Goal: Find specific page/section: Find specific page/section

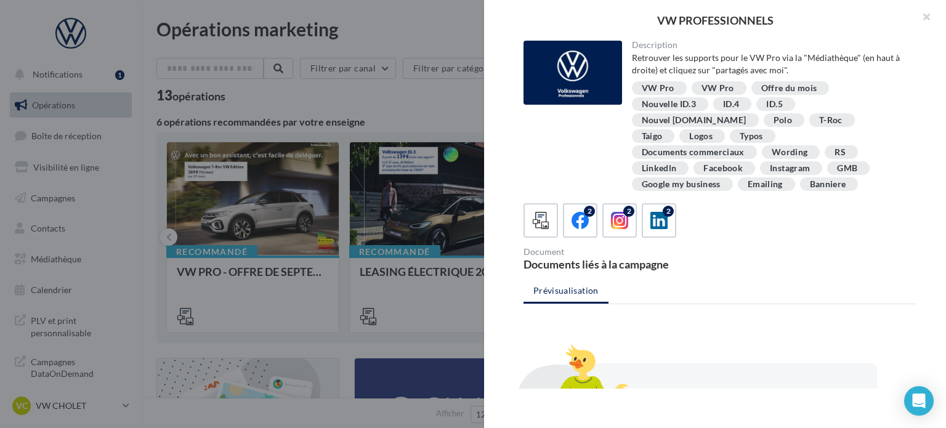
drag, startPoint x: 939, startPoint y: 17, endPoint x: 918, endPoint y: 22, distance: 20.9
click at [929, 20] on button "button" at bounding box center [921, 18] width 49 height 37
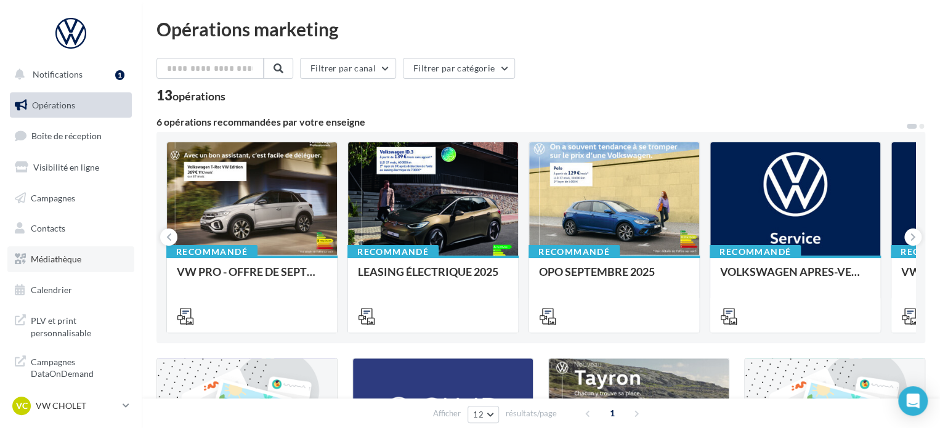
click at [84, 246] on link "Médiathèque" at bounding box center [70, 259] width 127 height 26
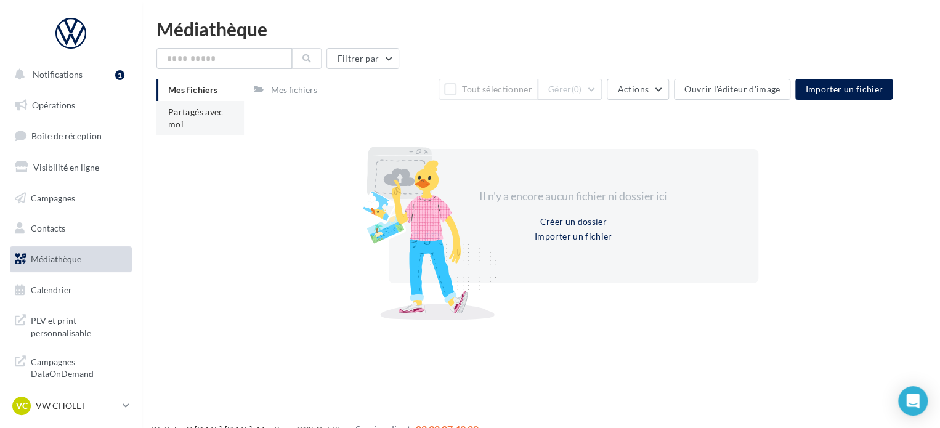
click at [181, 119] on span "Partagés avec moi" at bounding box center [195, 118] width 55 height 23
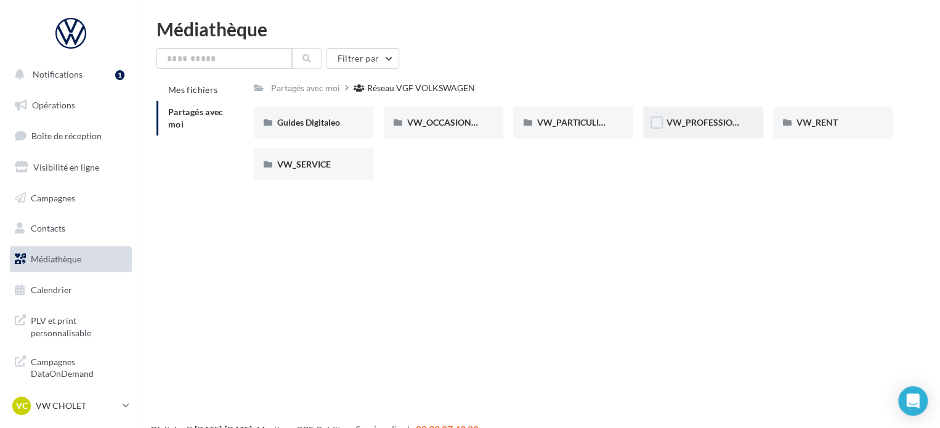
click at [704, 134] on div "VW_PROFESSIONNELS" at bounding box center [703, 123] width 120 height 32
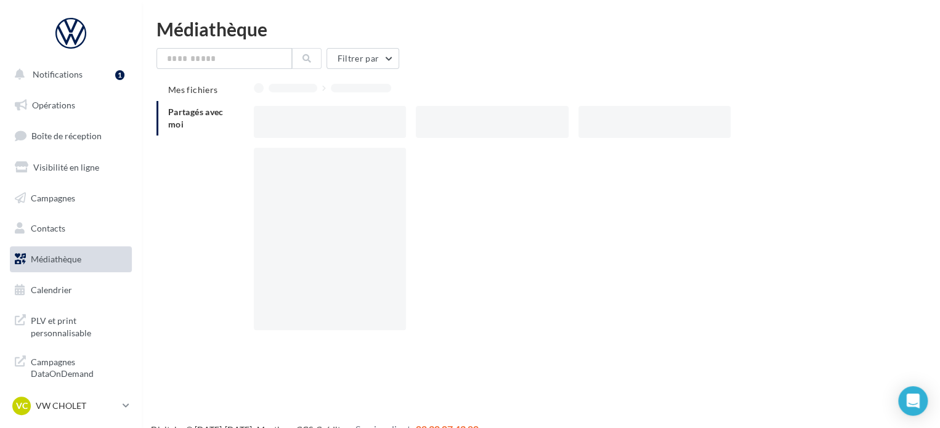
click at [704, 134] on div at bounding box center [654, 122] width 152 height 32
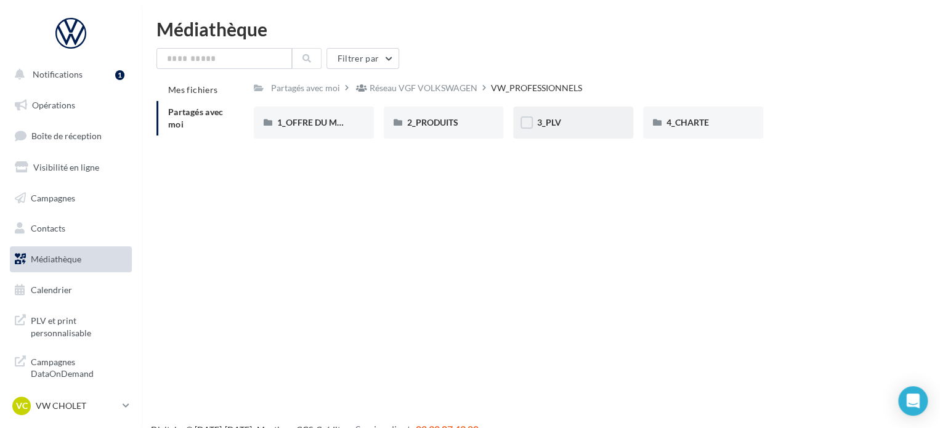
click at [571, 124] on div "3_PLV" at bounding box center [573, 122] width 73 height 12
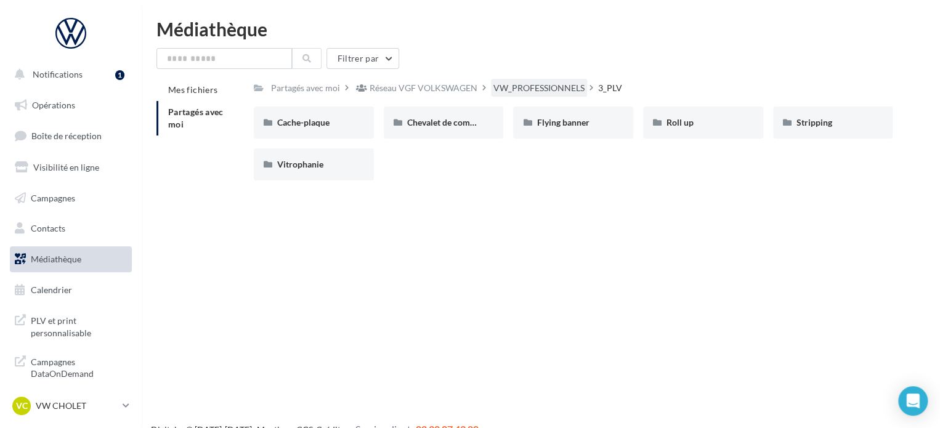
click at [536, 91] on div "VW_PROFESSIONNELS" at bounding box center [538, 88] width 91 height 12
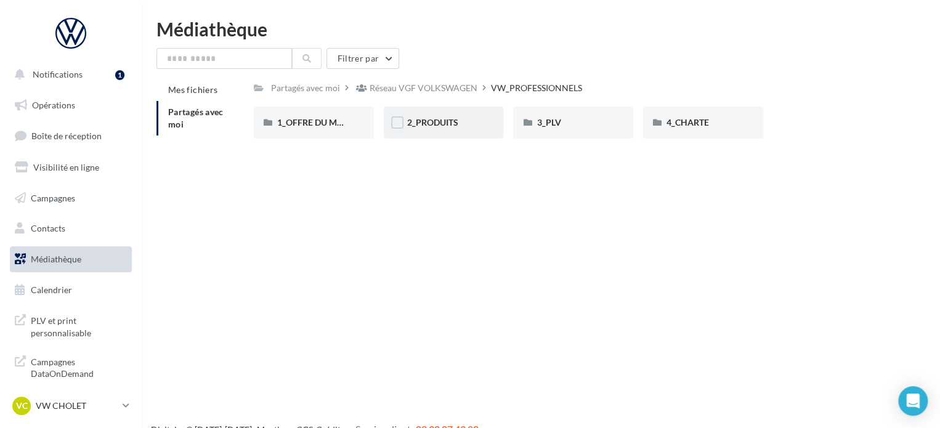
click at [446, 129] on div "2_PRODUITS" at bounding box center [443, 122] width 73 height 12
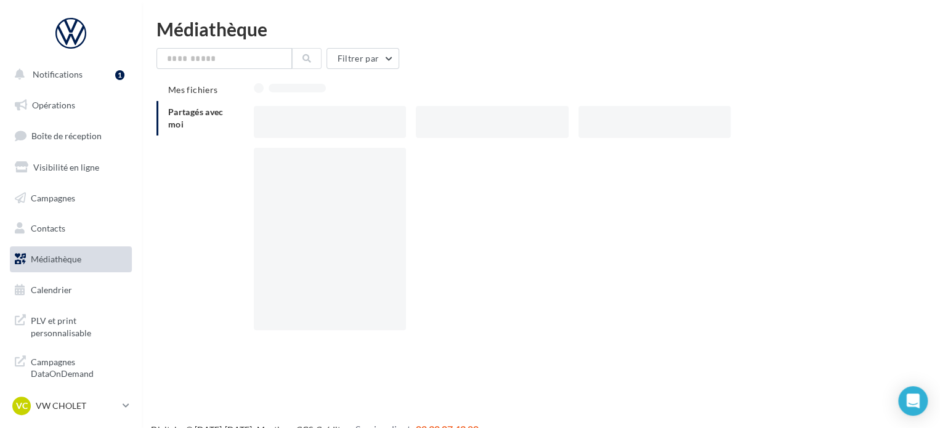
click at [446, 128] on div at bounding box center [492, 122] width 152 height 32
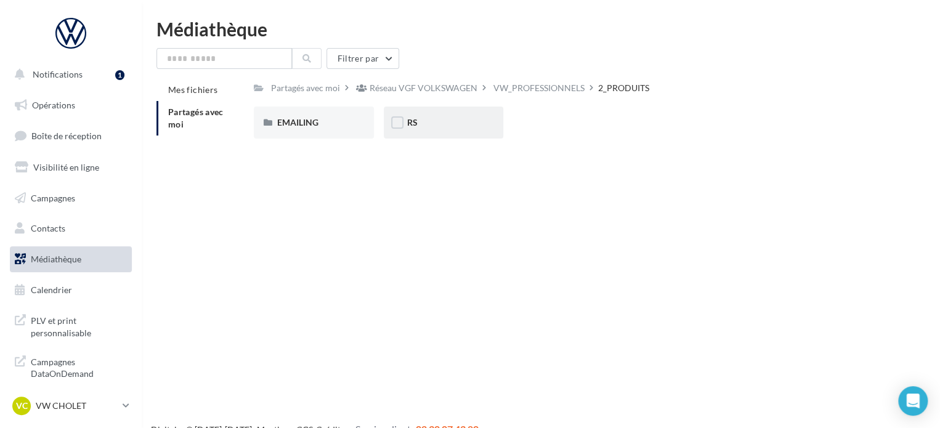
click at [444, 126] on div "RS" at bounding box center [443, 122] width 73 height 12
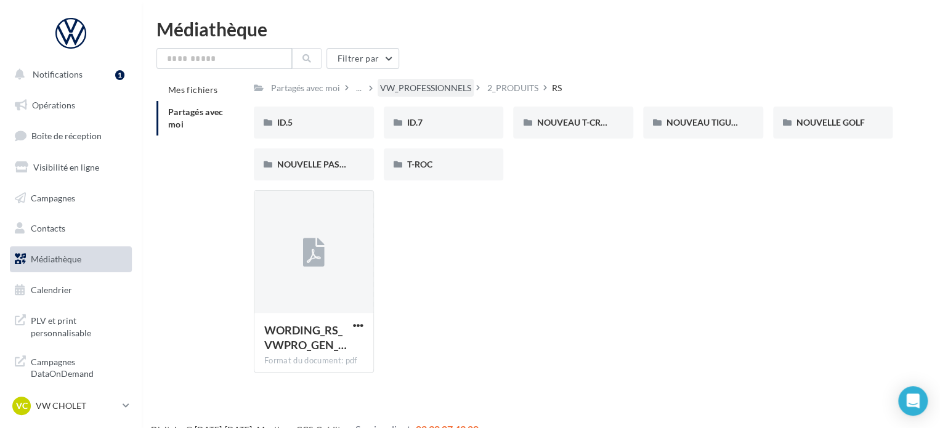
click at [430, 86] on div "VW_PROFESSIONNELS" at bounding box center [425, 88] width 91 height 12
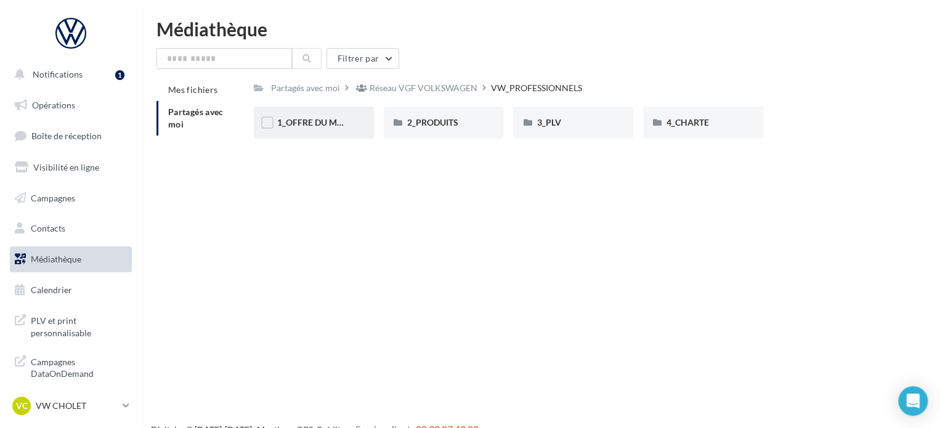
click at [330, 115] on div "1_OFFRE DU MOIS" at bounding box center [314, 123] width 120 height 32
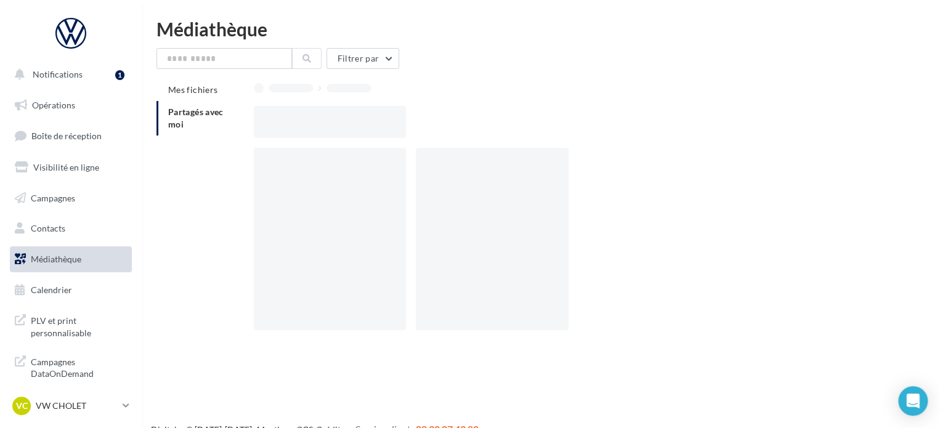
click at [330, 115] on div at bounding box center [330, 122] width 152 height 32
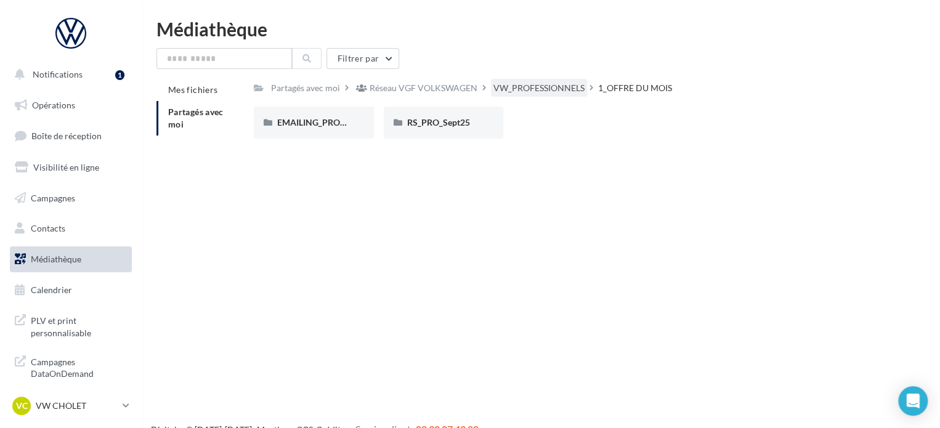
click at [506, 81] on div "VW_PROFESSIONNELS" at bounding box center [539, 88] width 96 height 18
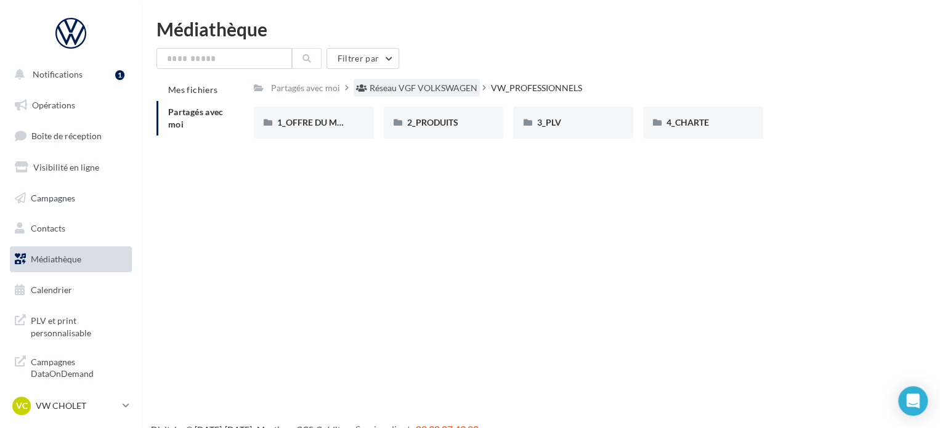
click at [429, 90] on div "Réseau VGF VOLKSWAGEN" at bounding box center [424, 88] width 108 height 12
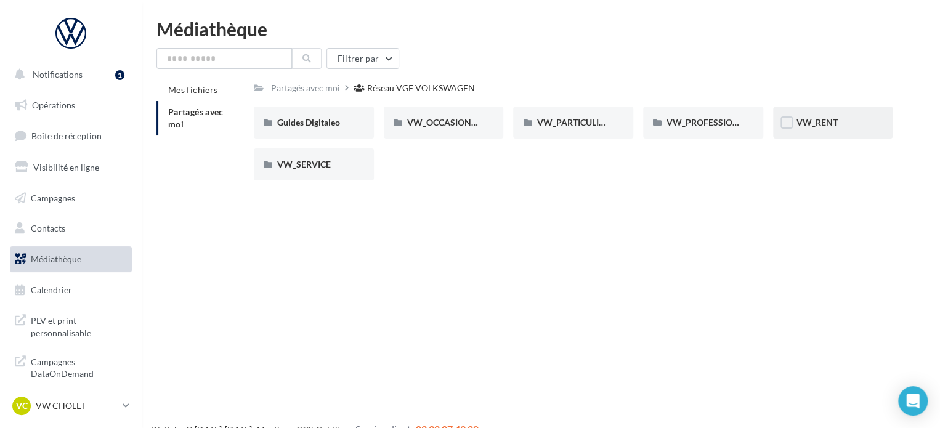
click at [806, 115] on div "VW_RENT" at bounding box center [833, 123] width 120 height 32
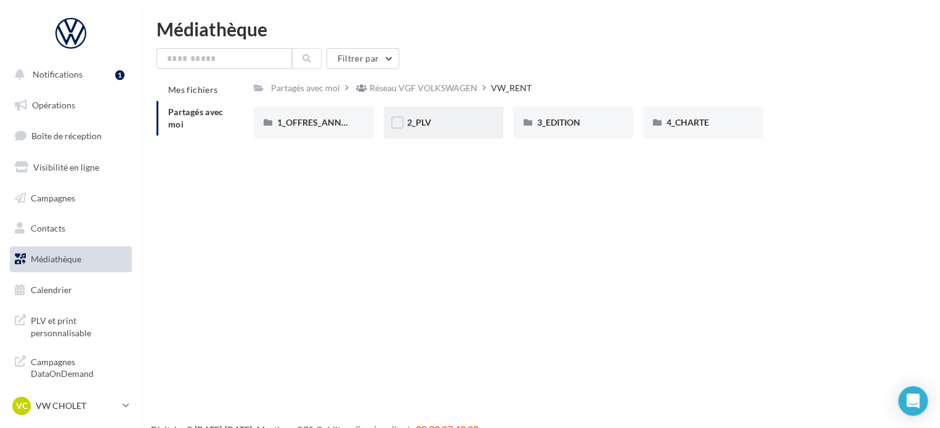
click at [444, 118] on div "2_PLV" at bounding box center [443, 122] width 73 height 12
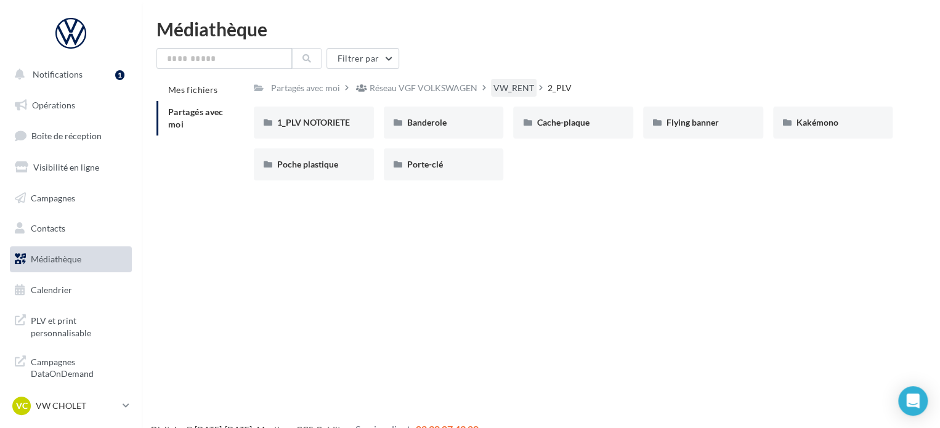
click at [508, 86] on div "VW_RENT" at bounding box center [513, 88] width 41 height 12
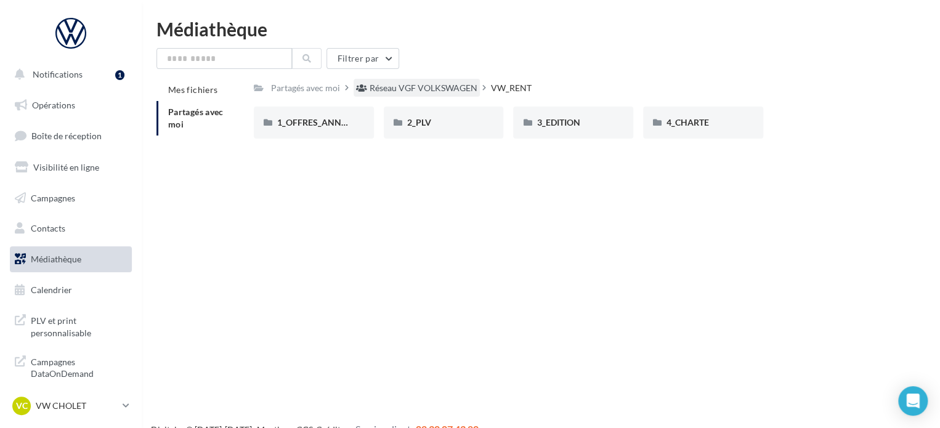
click at [428, 85] on div "Réseau VGF VOLKSWAGEN" at bounding box center [424, 88] width 108 height 12
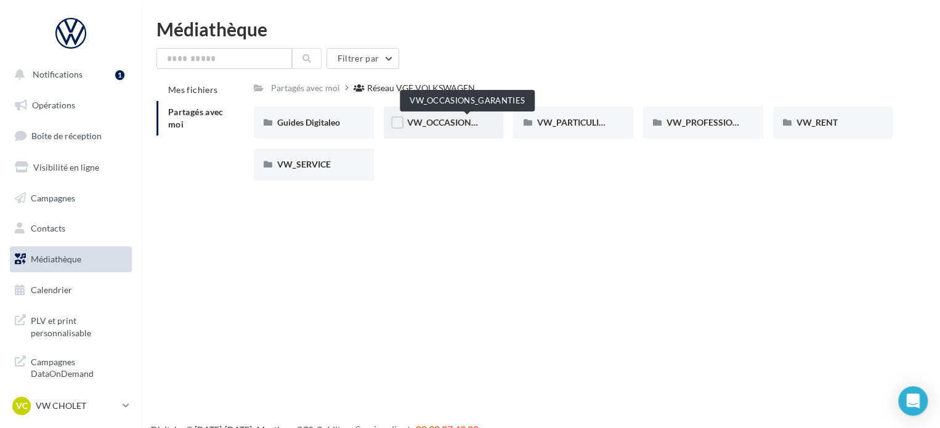
click at [458, 127] on span "VW_OCCASIONS_GARANTIES" at bounding box center [467, 122] width 121 height 10
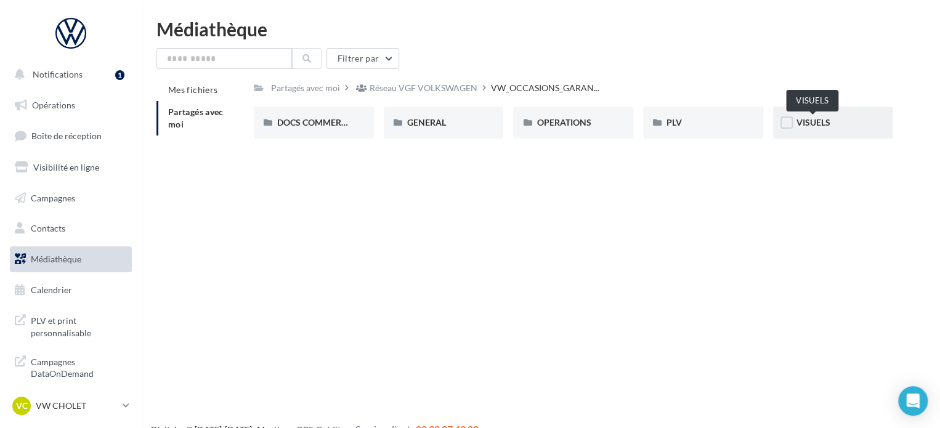
click at [825, 126] on span "VISUELS" at bounding box center [813, 122] width 34 height 10
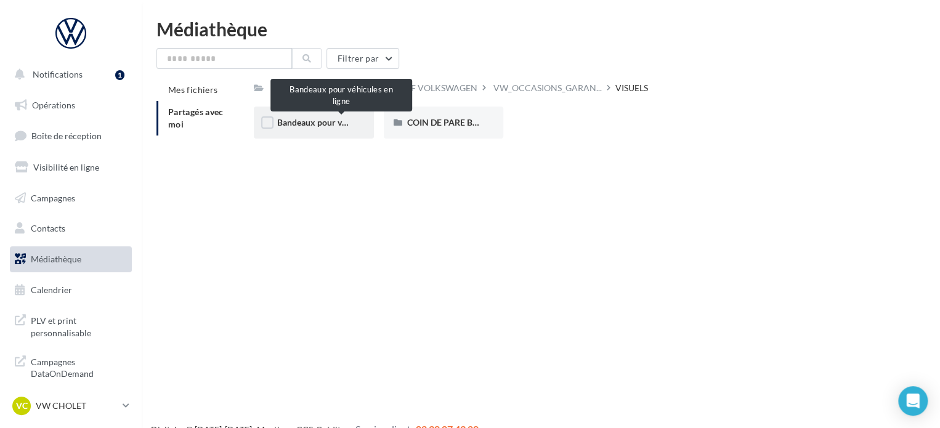
click at [339, 121] on span "Bandeaux pour véhicules en ligne" at bounding box center [341, 122] width 128 height 10
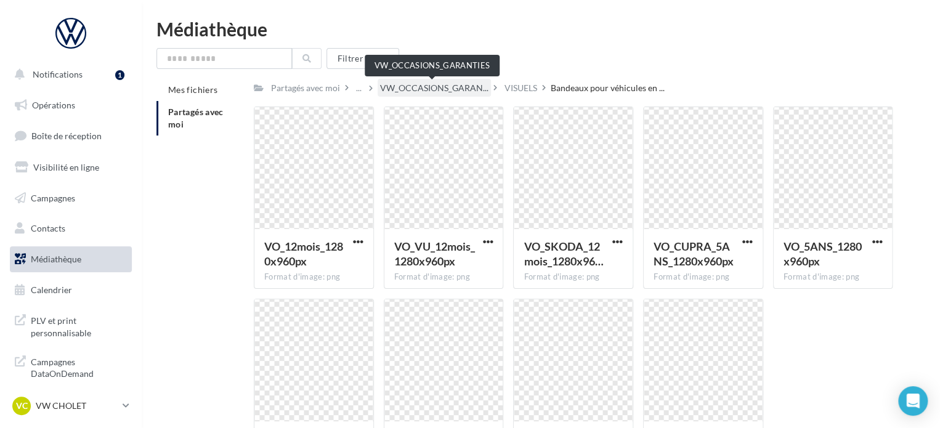
click at [465, 86] on span "VW_OCCASIONS_GARAN..." at bounding box center [434, 88] width 108 height 12
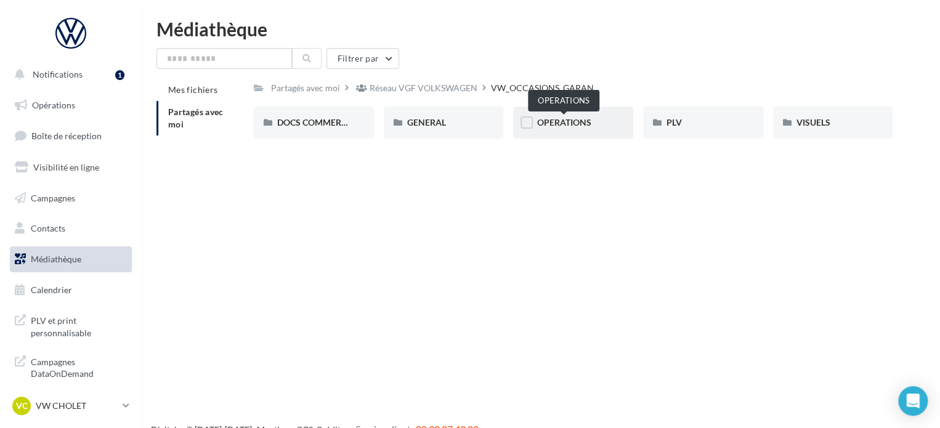
click at [565, 123] on span "OPERATIONS" at bounding box center [564, 122] width 54 height 10
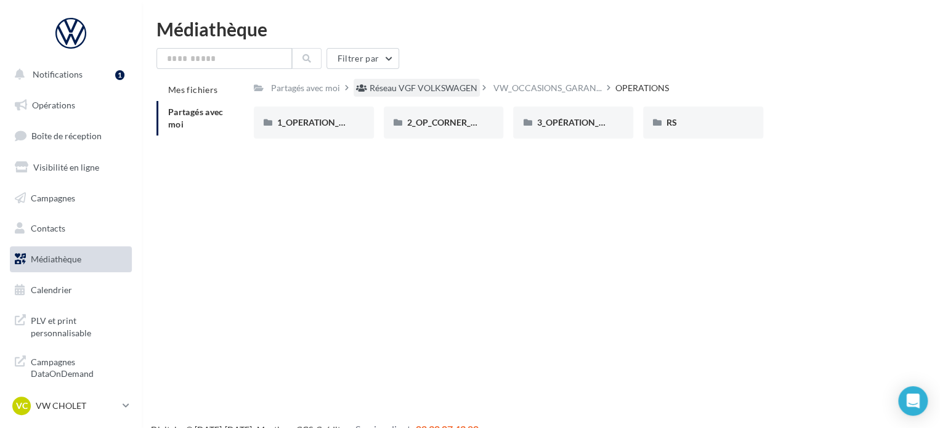
click at [464, 86] on div "Réseau VGF VOLKSWAGEN" at bounding box center [424, 88] width 108 height 12
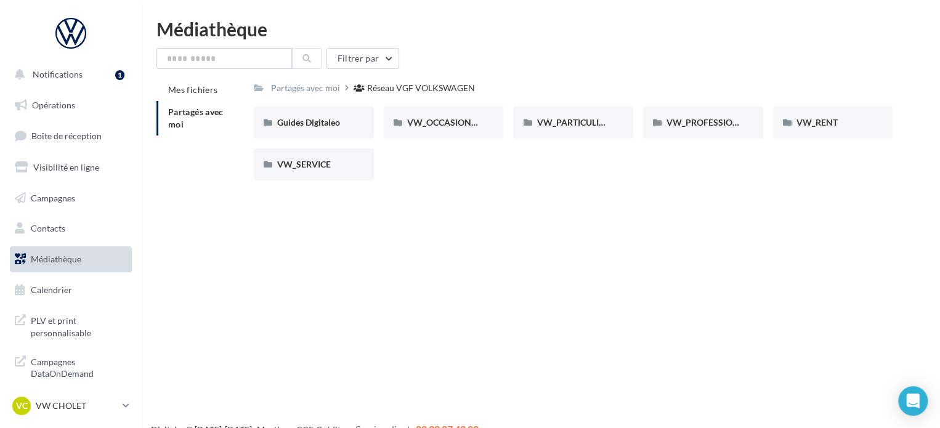
click at [67, 398] on div "VC VW CHOLET vw-loco-49300" at bounding box center [64, 406] width 105 height 18
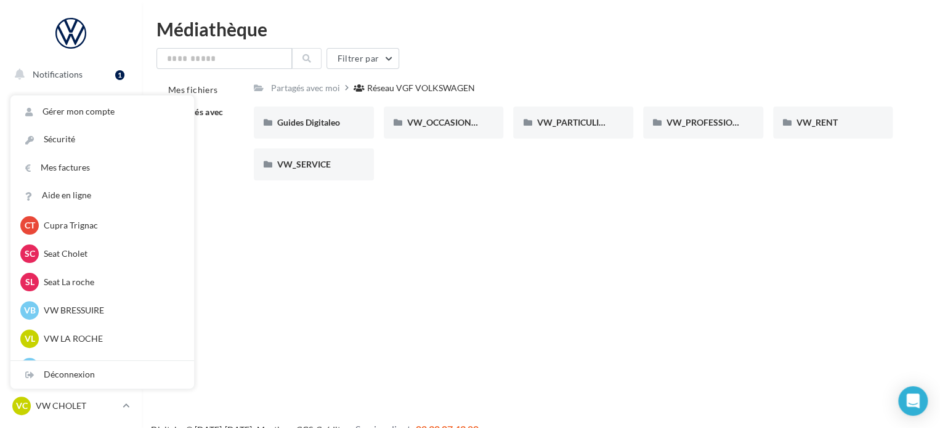
scroll to position [283, 0]
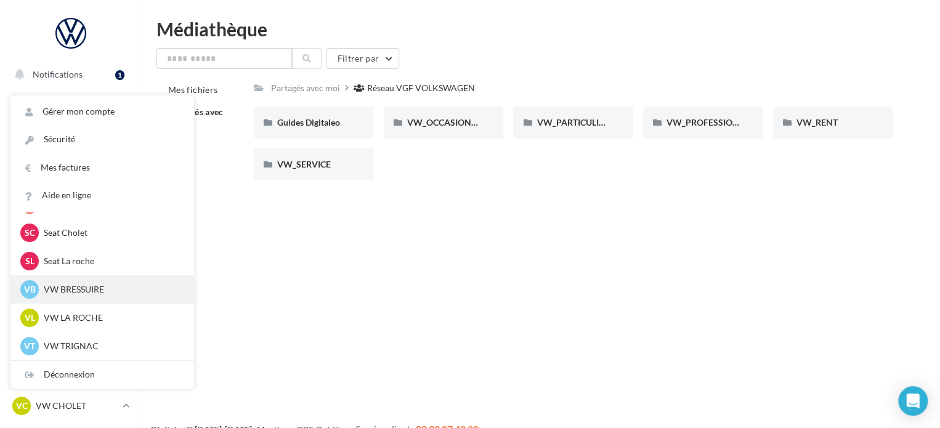
click at [144, 296] on div "VB VW BRESSUIRE vw-loco-79302" at bounding box center [102, 289] width 164 height 18
